Goal: Task Accomplishment & Management: Use online tool/utility

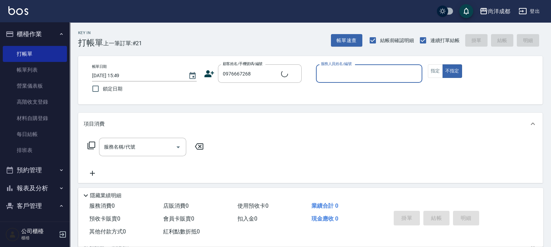
type input "[PERSON_NAME]/0976667268/"
type input "Candy-08"
click at [442, 64] on button "不指定" at bounding box center [452, 71] width 20 height 14
type button "false"
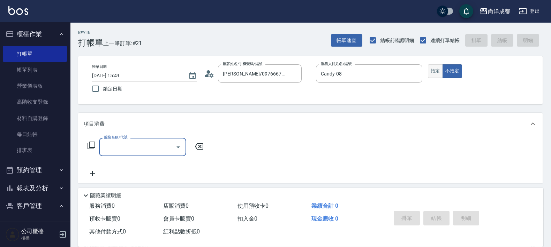
click at [436, 68] on button "指定" at bounding box center [435, 71] width 15 height 14
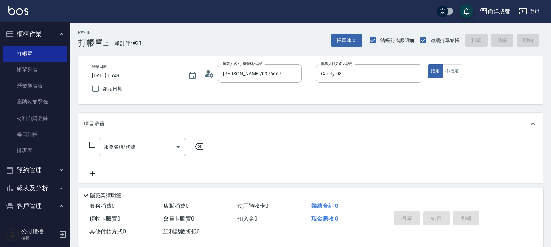
click at [145, 148] on input "服務名稱/代號" at bounding box center [137, 147] width 70 height 12
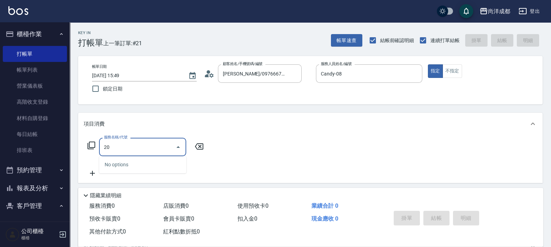
type input "201"
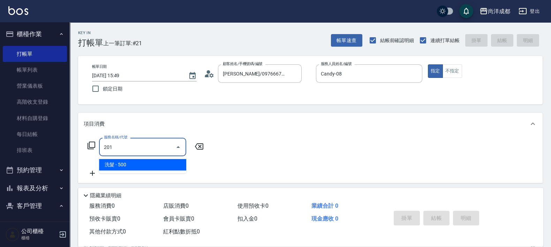
type input "50"
type input "洗髮(201)"
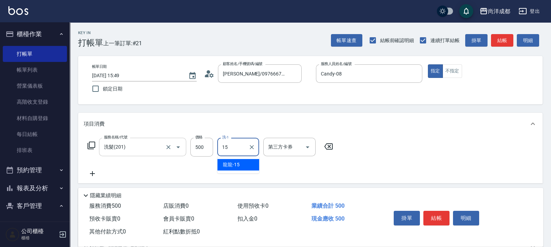
type input "龍龍-15"
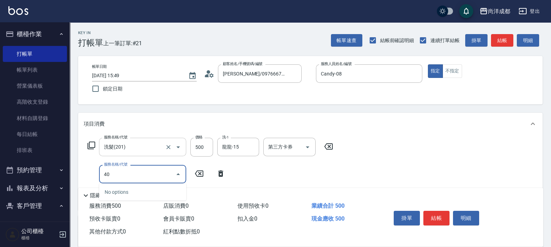
type input "401"
type input "70"
type input "剪髮(401)"
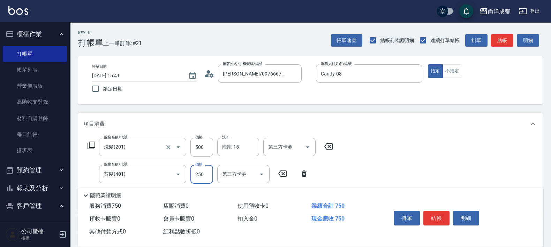
type input "3"
type input "50"
type input "300"
type input "80"
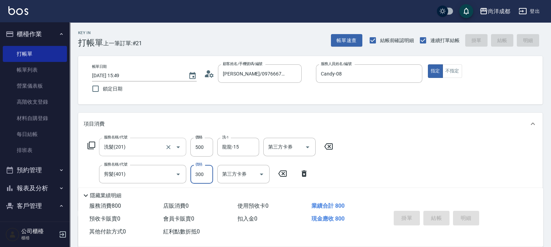
type input "[DATE] 16:35"
type input "0"
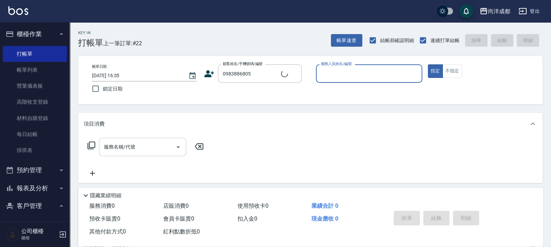
type input "[PERSON_NAME]/0983886805/"
type input "Lance-02"
click at [428, 64] on button "指定" at bounding box center [435, 71] width 15 height 14
type button "true"
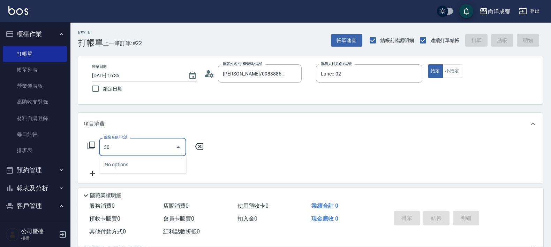
type input "301"
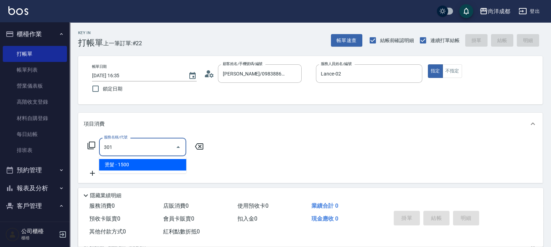
type input "150"
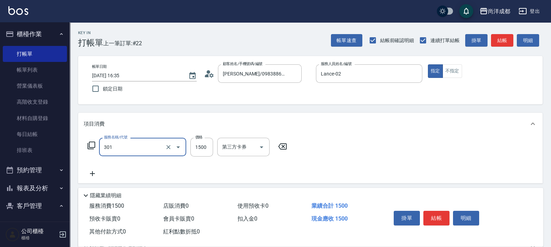
type input "燙髮(301)"
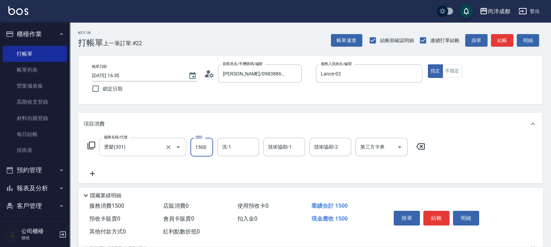
type input "2"
type input "0"
type input "292"
type input "290"
type input "2926"
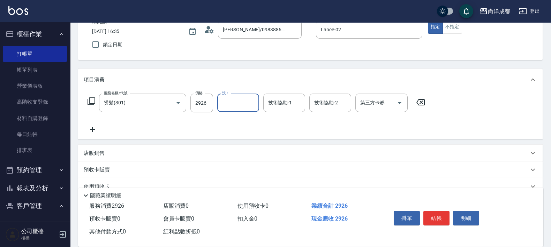
scroll to position [108, 0]
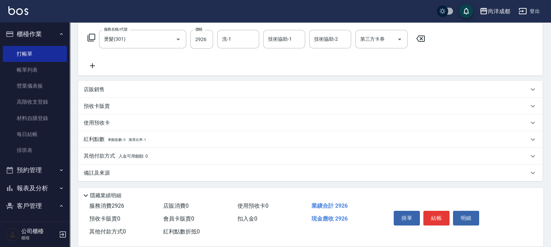
click at [126, 158] on span "入金可用餘額: 0" at bounding box center [133, 156] width 30 height 5
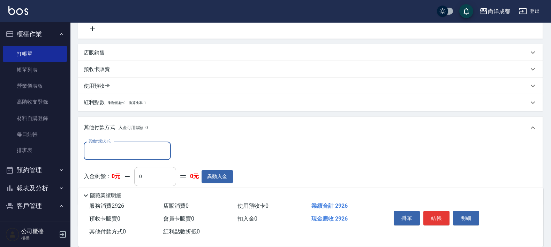
scroll to position [190, 0]
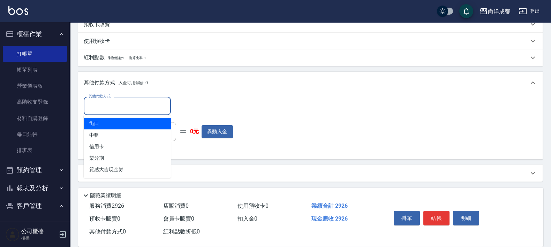
click at [145, 107] on input "其他付款方式" at bounding box center [127, 106] width 81 height 12
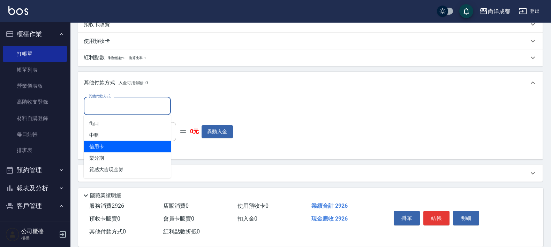
click at [146, 145] on span "信用卡" at bounding box center [127, 147] width 87 height 12
type input "信用卡"
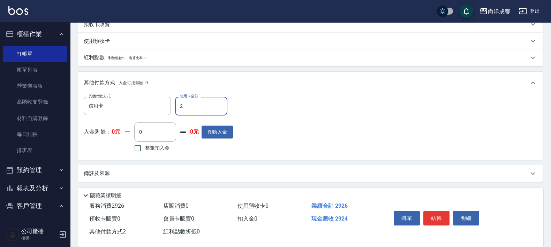
type input "29"
type input "280"
type input "292"
type input "0"
type input "2926"
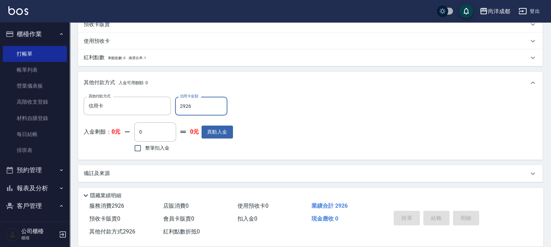
type input "[DATE] 16:36"
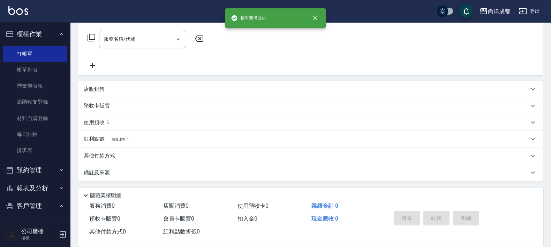
scroll to position [0, 0]
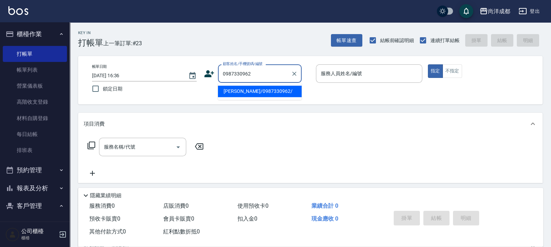
type input "[PERSON_NAME]/0987330962/"
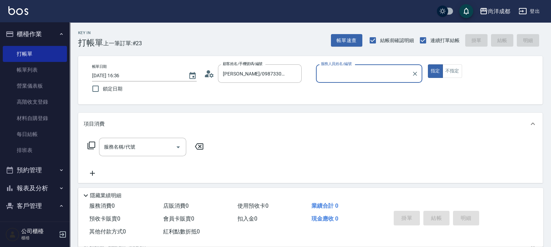
type input "Lorance-03"
click at [428, 64] on button "指定" at bounding box center [435, 71] width 15 height 14
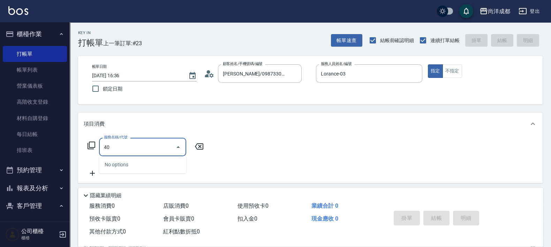
type input "401"
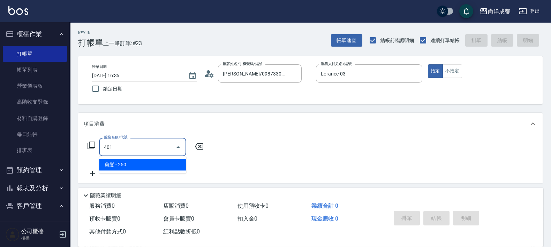
type input "20"
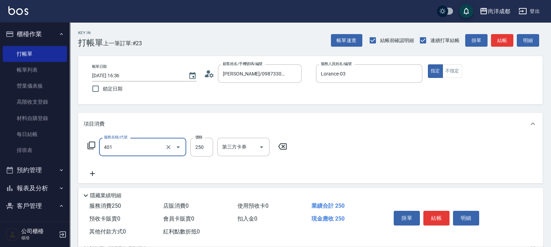
type input "剪髮(401)"
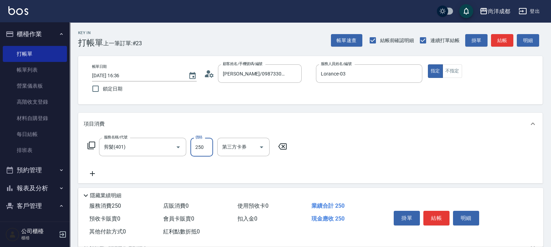
type input "0"
type input "786"
type input "70"
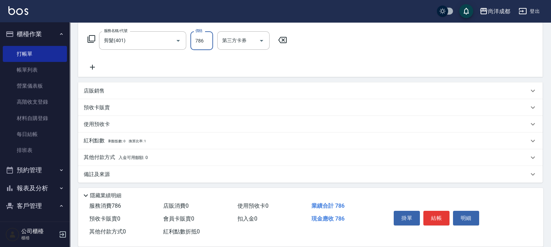
scroll to position [108, 0]
type input "786"
click at [110, 155] on p "其他付款方式 入金可用餘額: 0" at bounding box center [116, 157] width 64 height 8
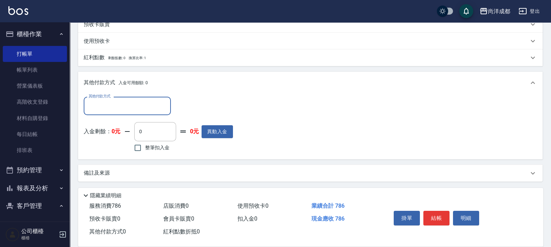
scroll to position [190, 0]
click at [125, 99] on div "其他付款方式" at bounding box center [127, 106] width 87 height 18
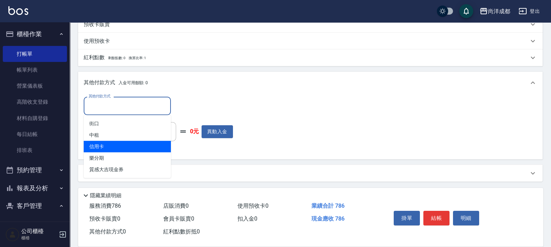
click at [131, 148] on span "信用卡" at bounding box center [127, 147] width 87 height 12
type input "信用卡"
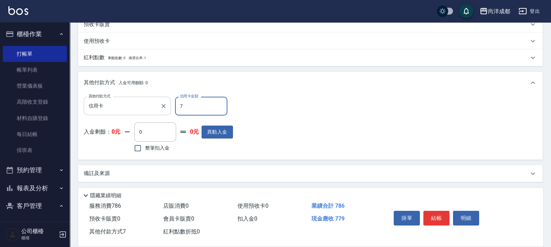
type input "78"
type input "0"
type input "786"
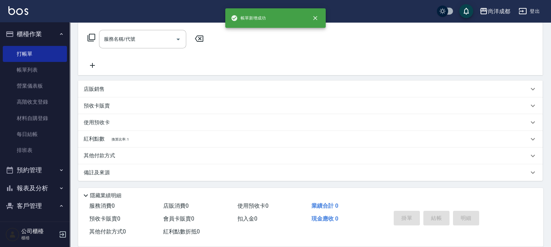
scroll to position [0, 0]
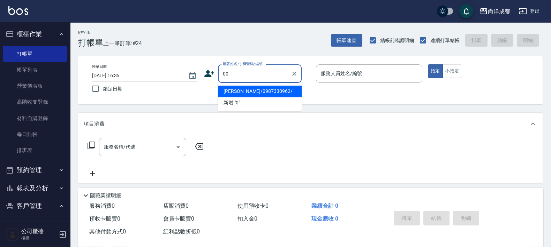
type input "00"
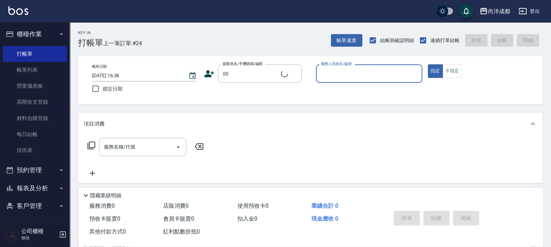
type input "0"
type input "新客人 姓名未設定/00/null"
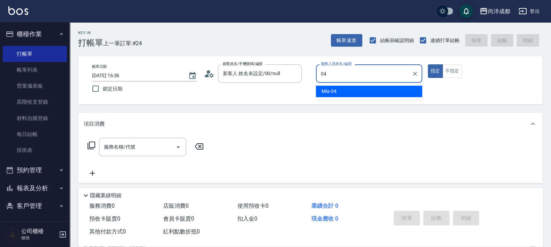
type input "Mia-04"
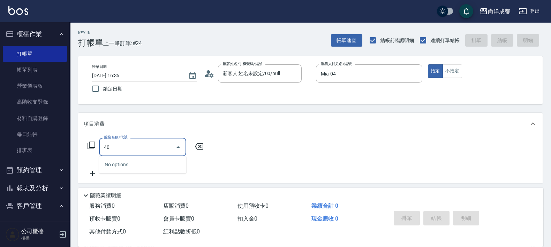
type input "401"
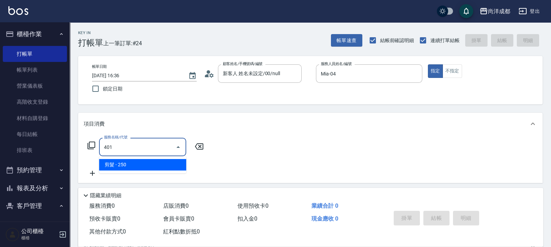
type input "20"
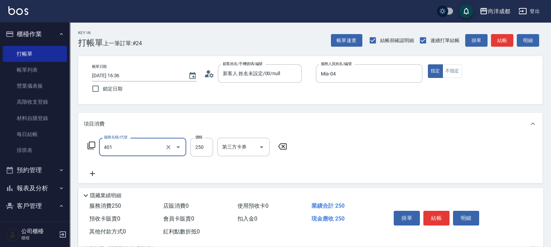
type input "剪髮(401)"
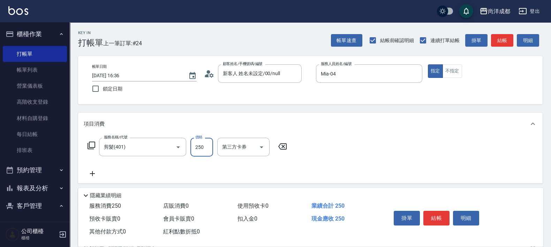
type input "6"
type input "0"
type input "638"
type input "60"
type input "638"
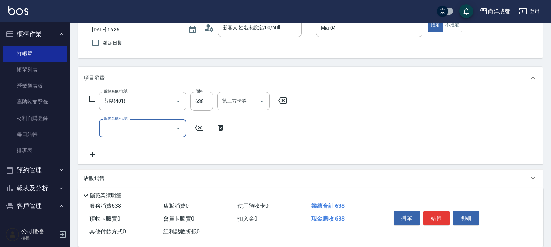
scroll to position [131, 0]
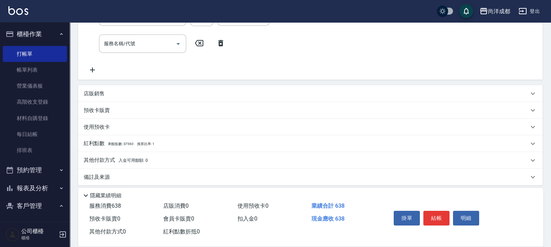
drag, startPoint x: 145, startPoint y: 161, endPoint x: 154, endPoint y: 144, distance: 19.3
click at [146, 158] on span "入金可用餘額: 0" at bounding box center [133, 160] width 30 height 5
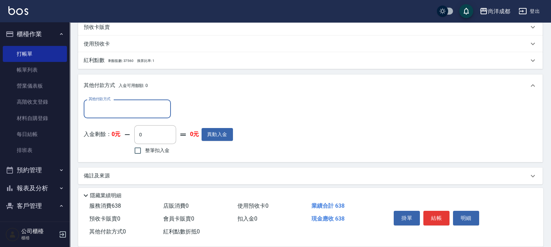
scroll to position [216, 0]
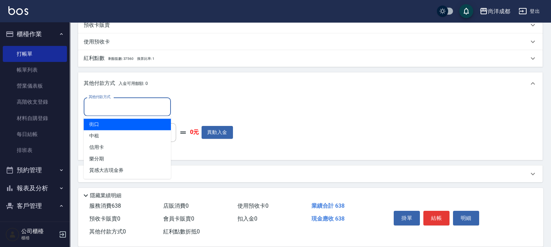
click at [136, 107] on input "其他付款方式" at bounding box center [127, 107] width 81 height 12
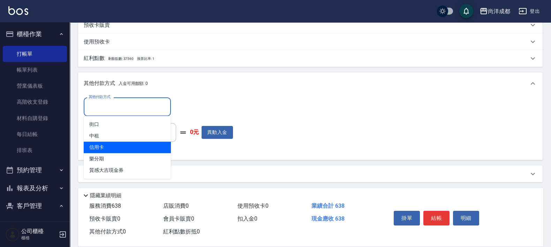
click at [134, 143] on span "信用卡" at bounding box center [127, 148] width 87 height 12
type input "信用卡"
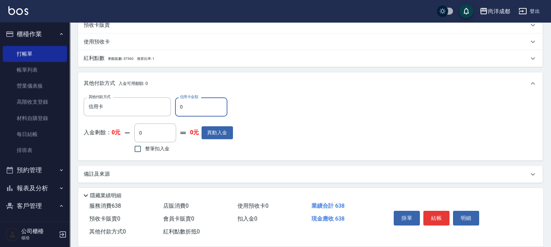
type input "66"
type input "60"
type input "6"
type input "50"
type input "638"
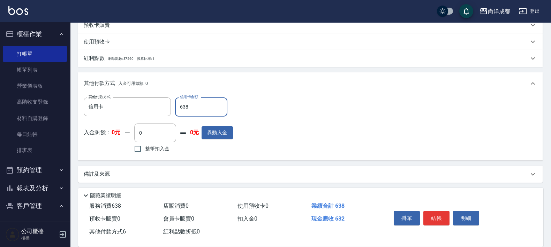
type input "0"
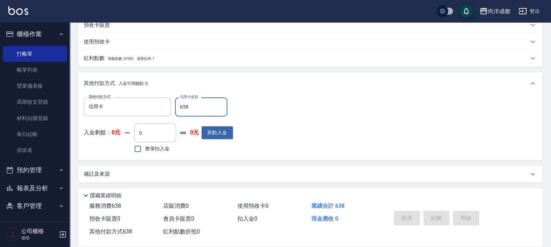
type input "[DATE] 16:37"
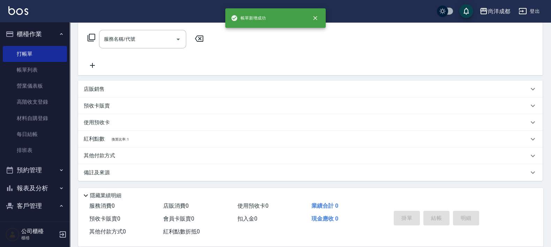
scroll to position [0, 0]
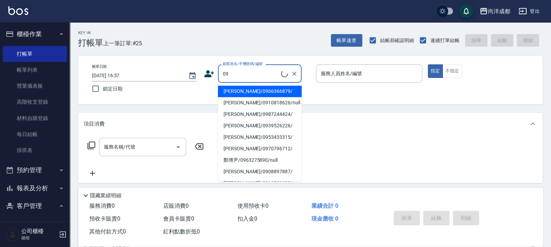
type input "0"
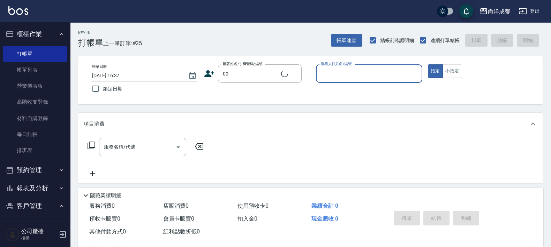
type input "新客人 姓名未設定/00/null"
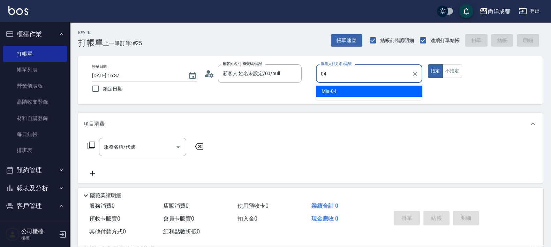
type input "Mia-04"
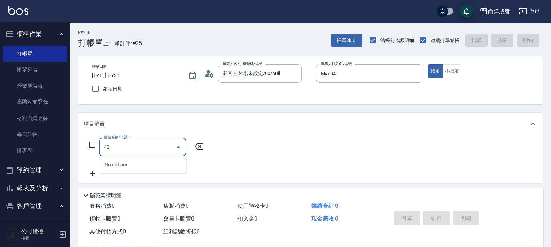
type input "401"
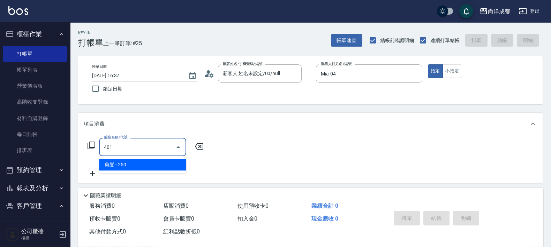
type input "20"
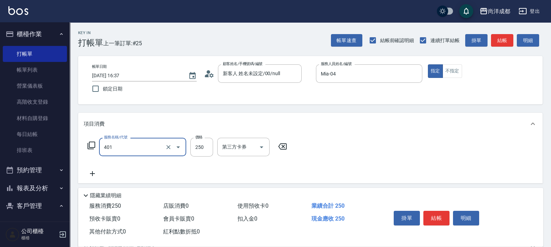
type input "剪髮(401)"
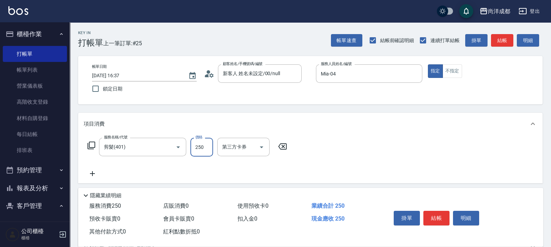
type input "6"
type input "0"
type input "61"
type input "60"
type input "614"
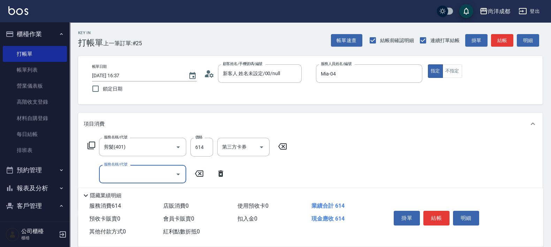
scroll to position [135, 0]
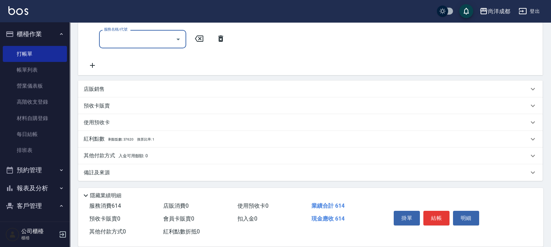
click at [98, 86] on p "店販銷售" at bounding box center [94, 89] width 21 height 7
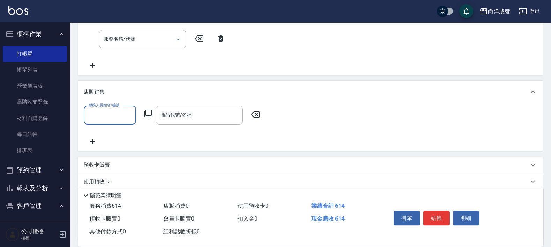
scroll to position [0, 0]
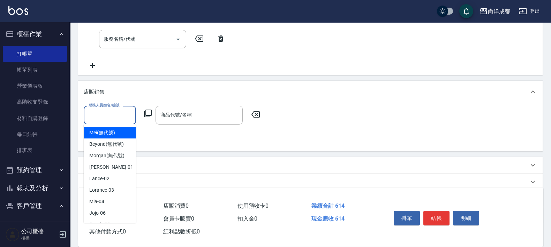
click at [108, 109] on input "服務人員姓名/編號" at bounding box center [110, 115] width 46 height 12
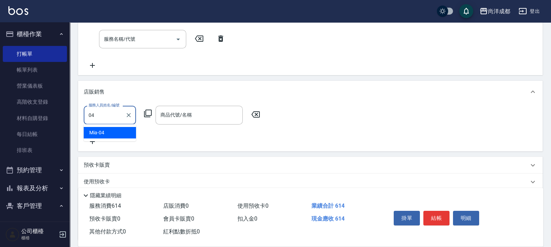
type input "Mia-04"
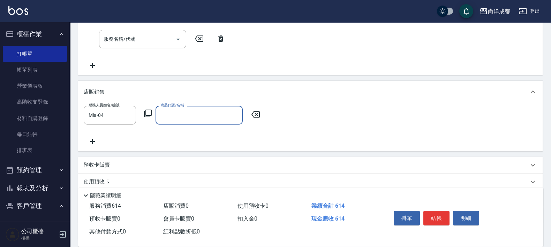
click at [146, 112] on icon at bounding box center [148, 114] width 8 height 8
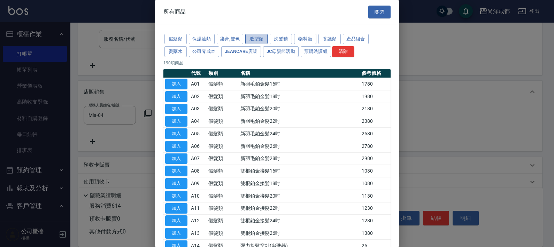
click at [261, 37] on button "造型類" at bounding box center [256, 39] width 22 height 11
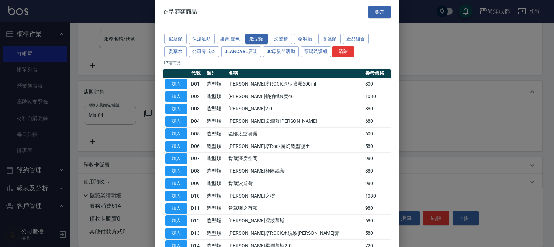
click at [188, 85] on td "加入" at bounding box center [176, 84] width 26 height 13
click at [180, 85] on button "加入" at bounding box center [176, 84] width 22 height 11
type input "[PERSON_NAME]塔ROCK造型噴霧600ml"
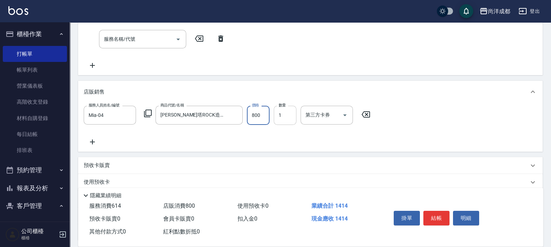
click at [286, 114] on input "1" at bounding box center [285, 115] width 23 height 19
type input "220"
type input "2"
click at [261, 113] on input "800" at bounding box center [258, 115] width 23 height 19
type input "1"
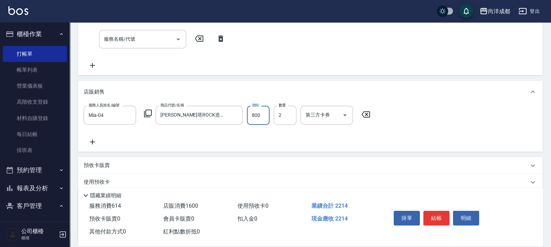
type input "60"
type input "13"
type input "80"
type input "1360"
type input "330"
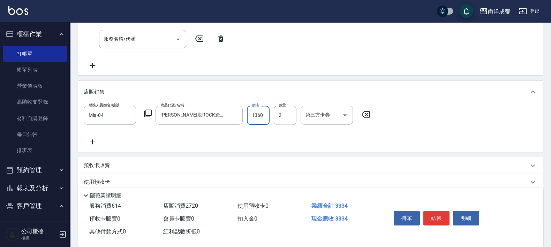
type input "136"
type input "60"
type input "66"
type input "70"
type input "668"
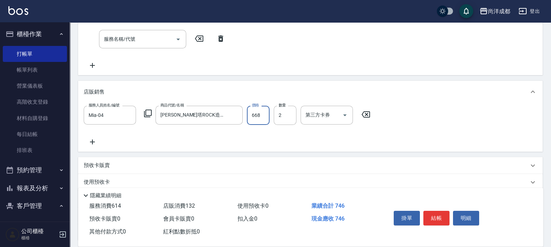
type input "190"
type input "6680"
type input "190"
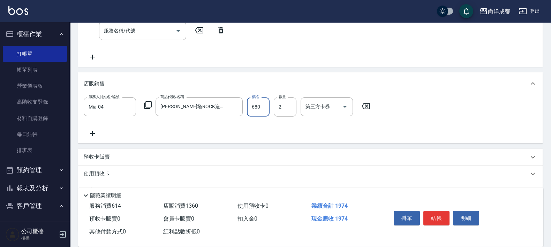
type input "680"
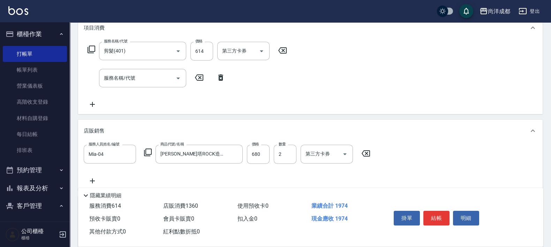
scroll to position [195, 0]
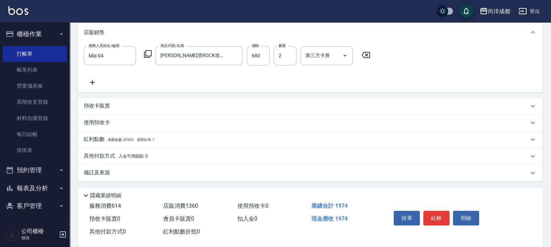
click at [100, 159] on p "其他付款方式 入金可用餘額: 0" at bounding box center [116, 157] width 64 height 8
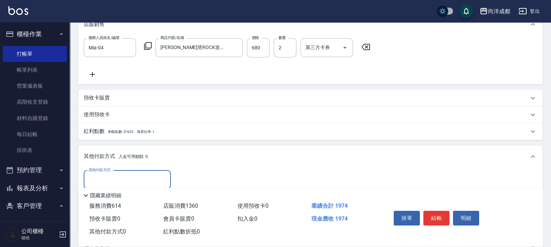
scroll to position [277, 0]
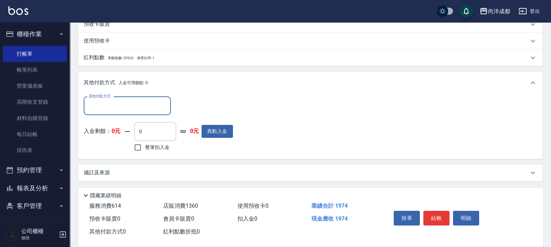
drag, startPoint x: 124, startPoint y: 99, endPoint x: 124, endPoint y: 107, distance: 8.4
click at [124, 99] on div "其他付款方式" at bounding box center [127, 106] width 87 height 18
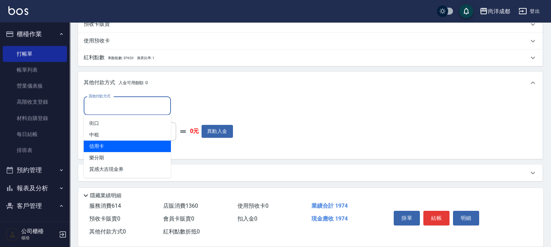
drag, startPoint x: 137, startPoint y: 147, endPoint x: 134, endPoint y: 144, distance: 4.2
click at [137, 148] on span "信用卡" at bounding box center [127, 147] width 87 height 12
type input "信用卡"
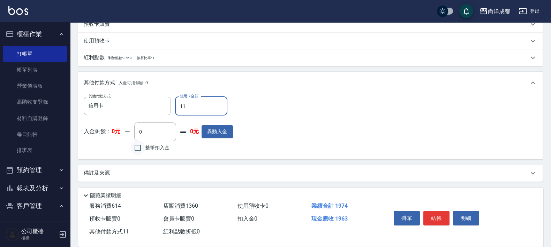
type input "119"
type input "180"
type input "11"
type input "190"
type input "197"
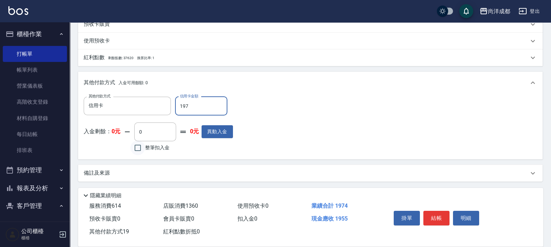
type input "0"
type input "1974"
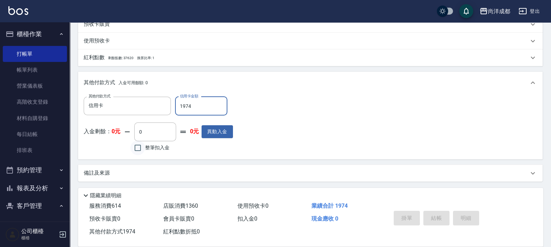
type input "[DATE] 16:38"
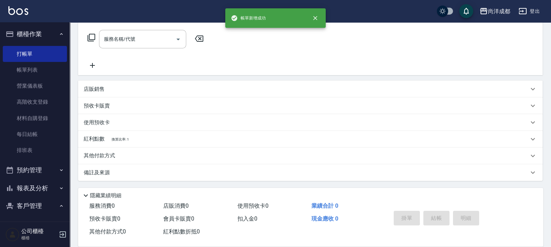
scroll to position [0, 0]
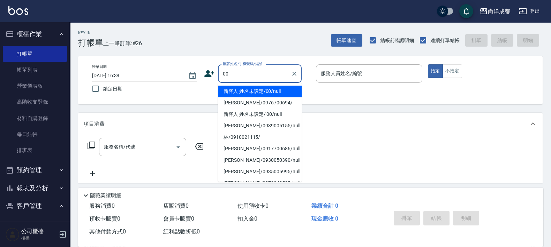
type input "新客人 姓名未設定/00/null"
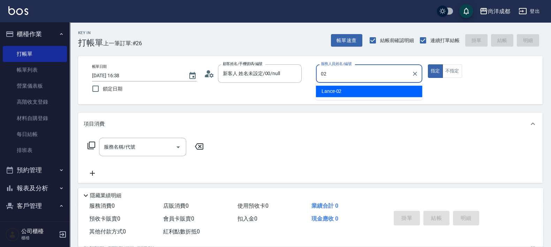
type input "Lance-02"
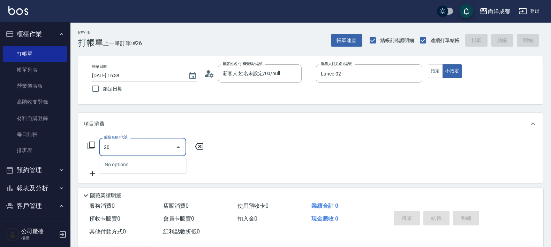
type input "201"
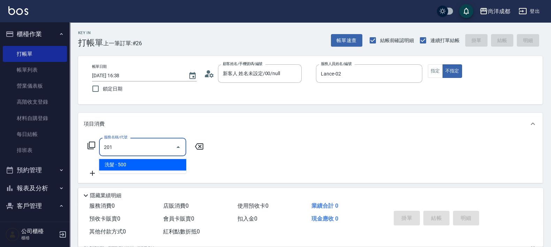
type input "50"
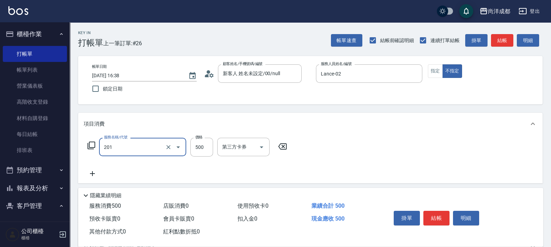
type input "洗髮(201)"
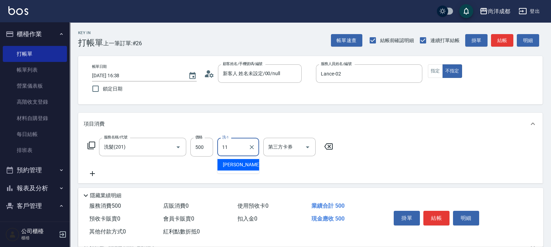
type input "[PERSON_NAME]-11"
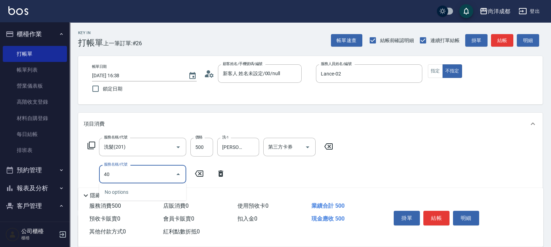
type input "401"
type input "70"
type input "剪髮(401)"
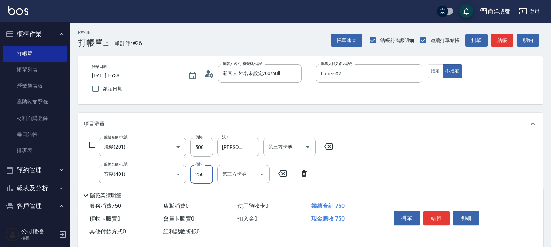
type input "2"
type input "50"
type input "27"
type input "70"
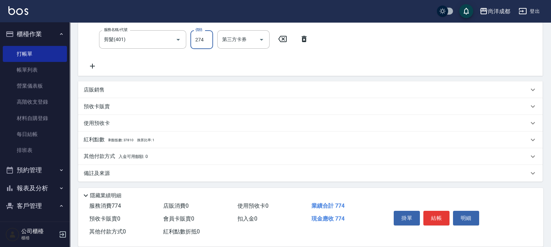
scroll to position [136, 0]
type input "274"
click at [117, 155] on p "其他付款方式 入金可用餘額: 0" at bounding box center [116, 156] width 64 height 8
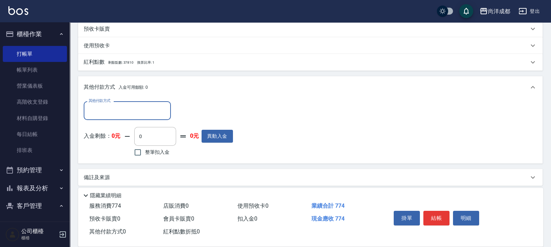
scroll to position [215, 0]
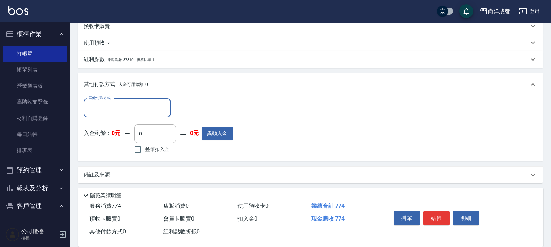
click at [127, 106] on input "其他付款方式" at bounding box center [127, 108] width 81 height 12
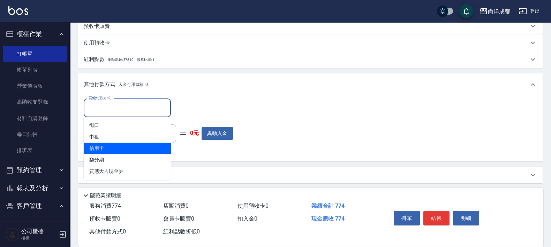
drag, startPoint x: 136, startPoint y: 146, endPoint x: 131, endPoint y: 144, distance: 5.8
click at [136, 147] on span "信用卡" at bounding box center [127, 149] width 87 height 12
type input "信用卡"
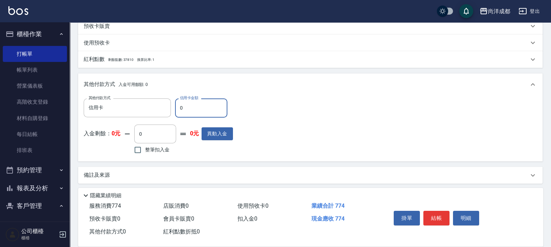
type input "77"
type input "0"
type input "774"
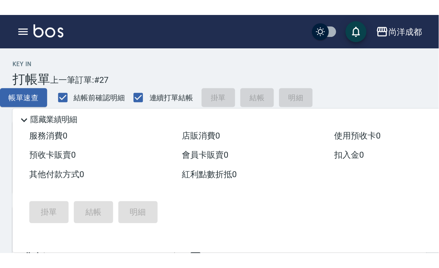
scroll to position [0, 0]
